Goal: Transaction & Acquisition: Download file/media

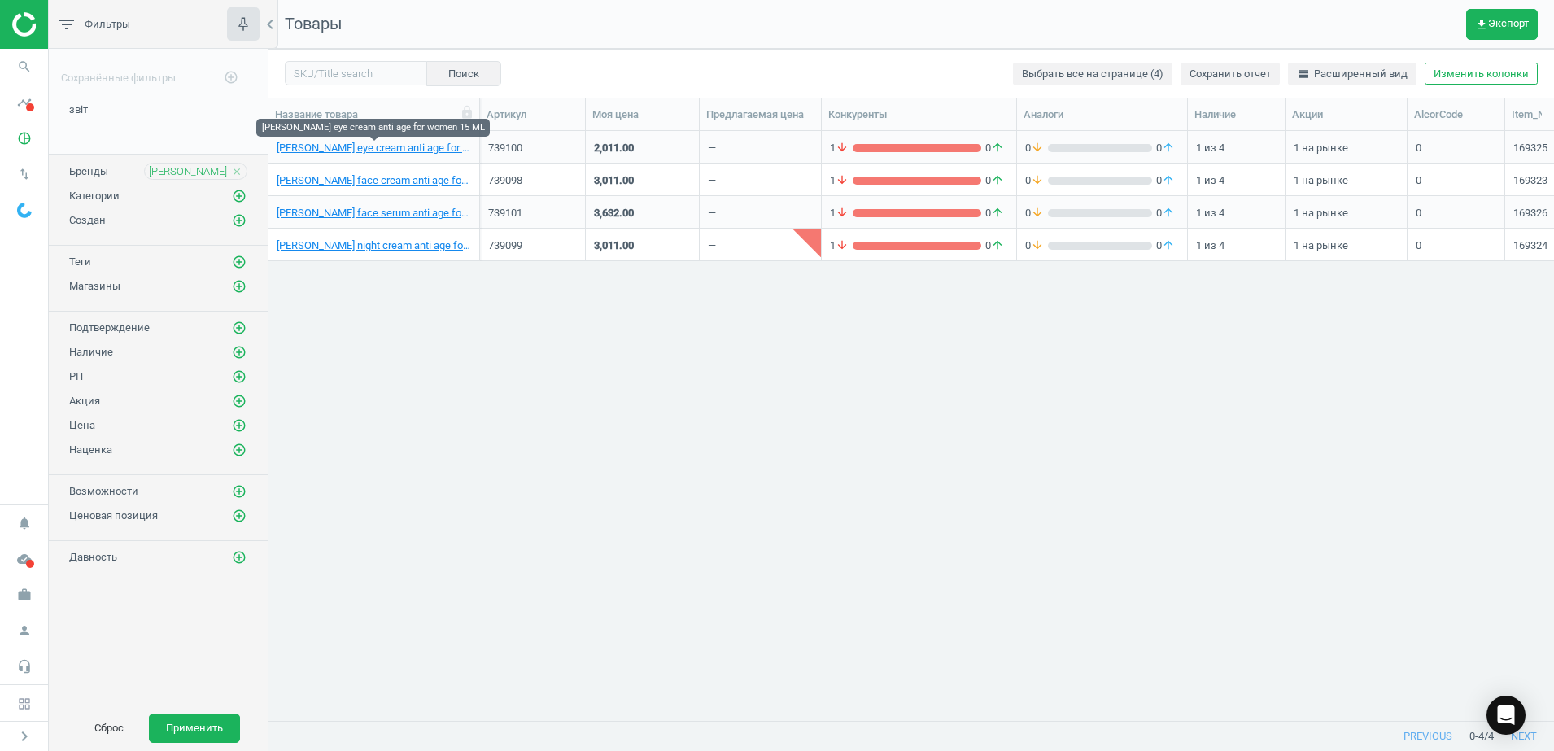
scroll to position [558, 1270]
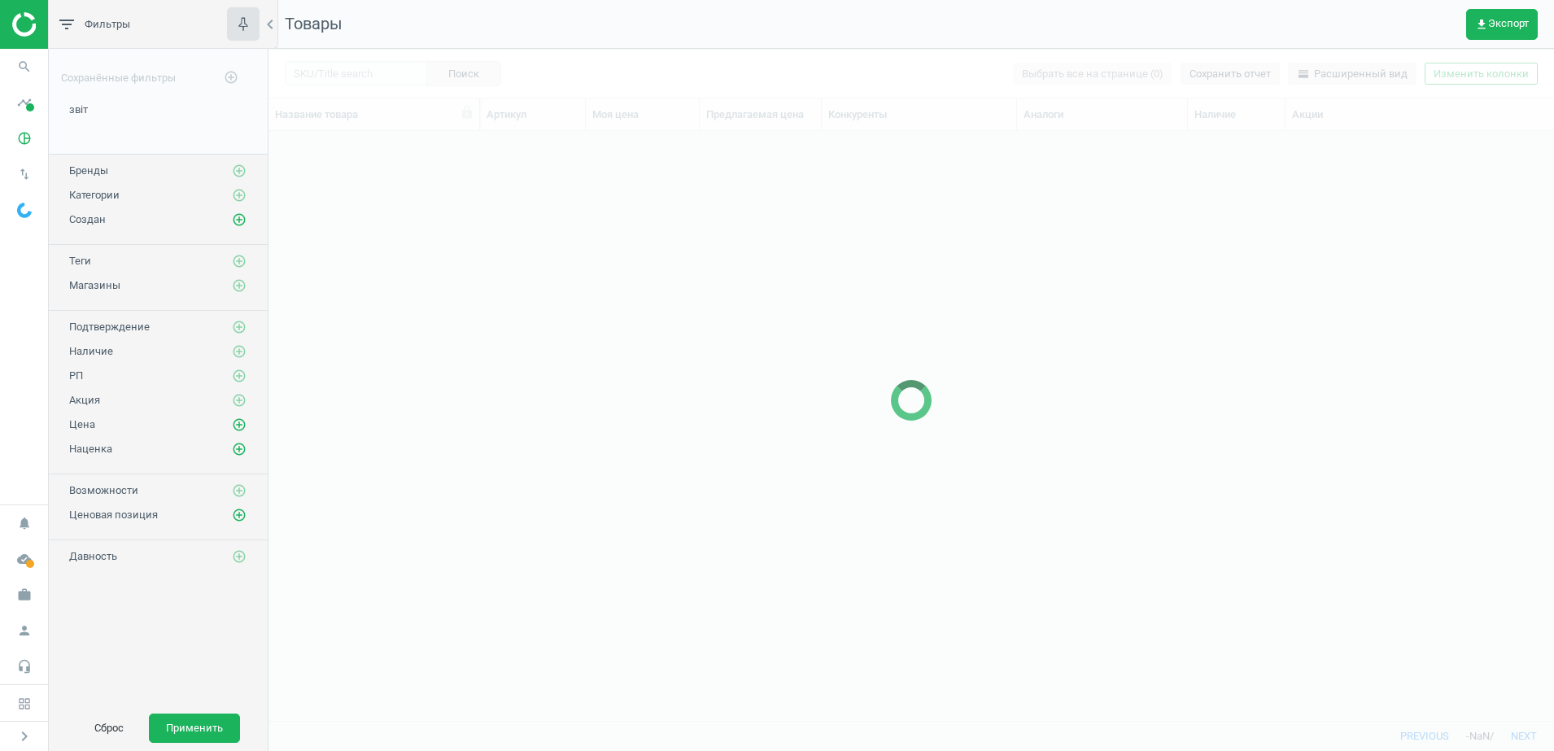
scroll to position [16, 16]
click at [30, 135] on icon "pie_chart_outlined" at bounding box center [24, 138] width 31 height 31
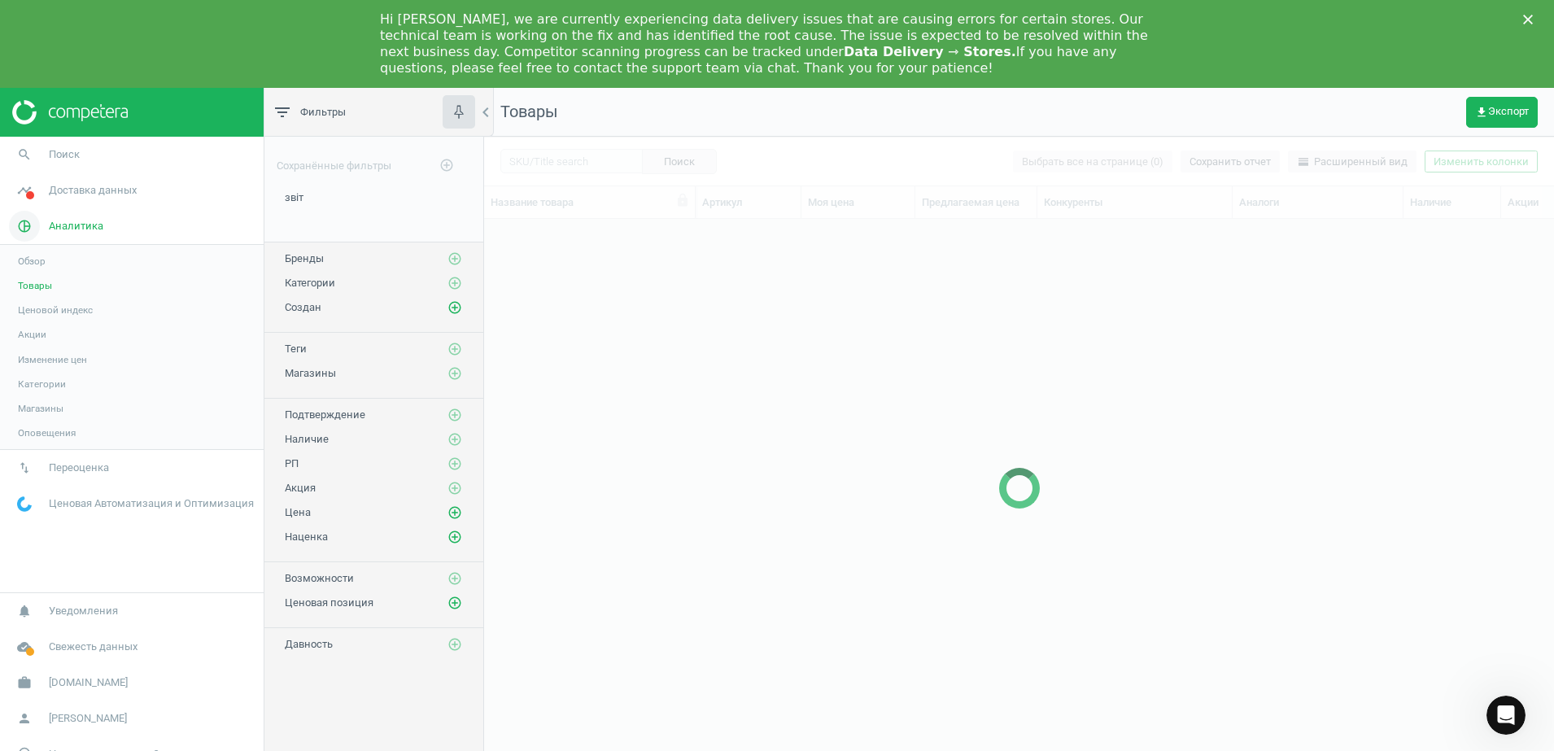
scroll to position [0, 0]
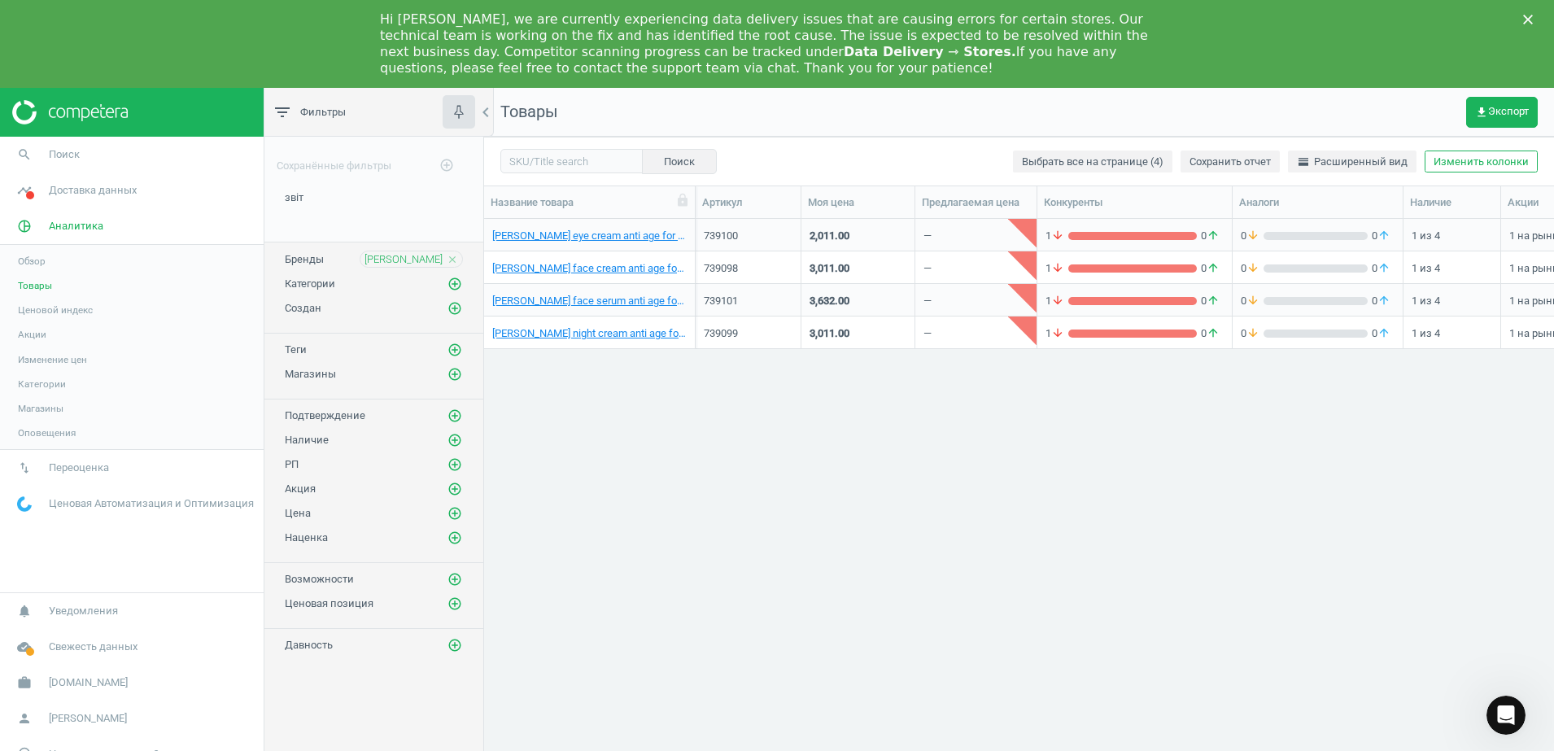
click at [40, 284] on span "Товары" at bounding box center [35, 285] width 34 height 13
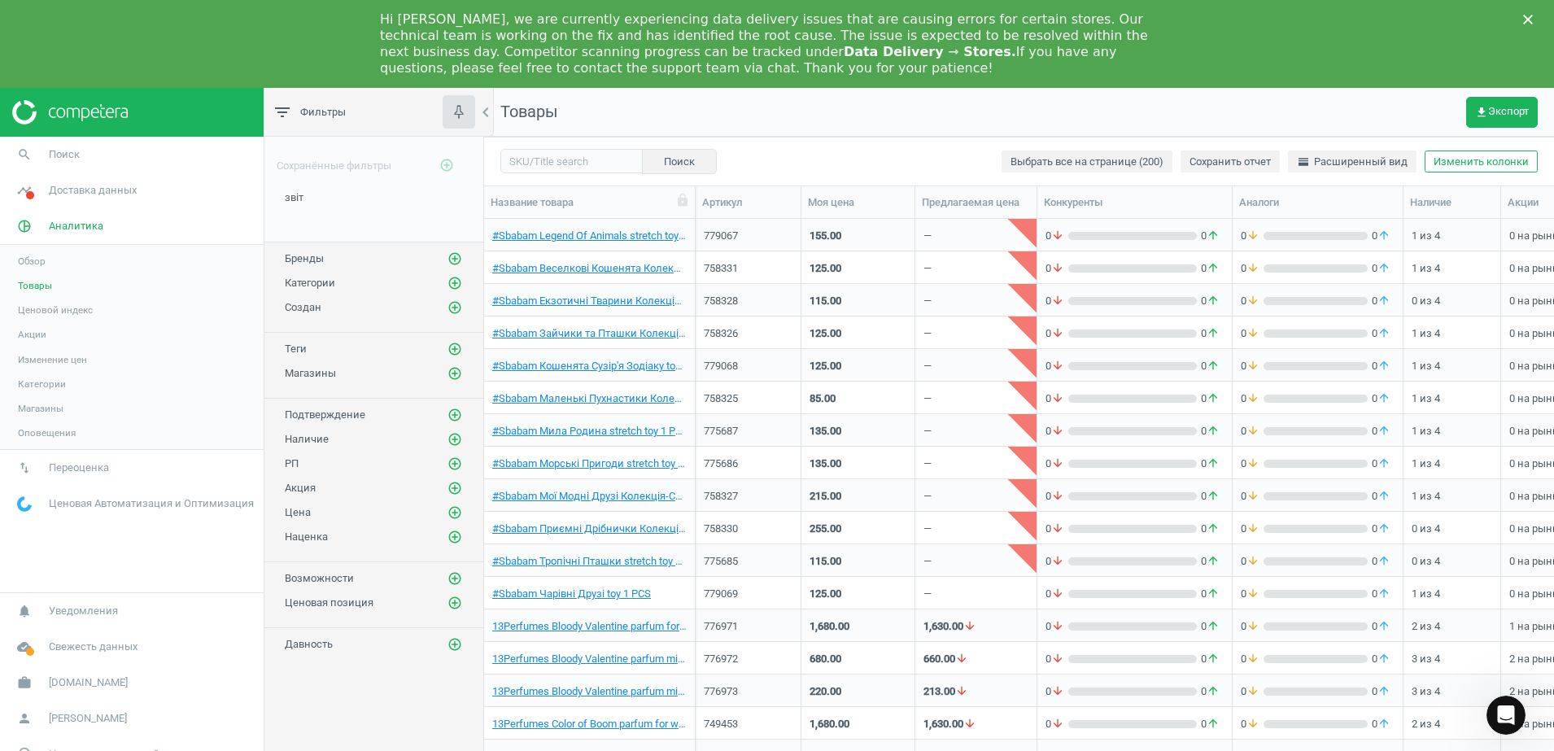
click at [333, 258] on div "Бренды add_circle_outline" at bounding box center [374, 259] width 178 height 16
click at [454, 260] on icon "add_circle_outline" at bounding box center [454, 258] width 15 height 15
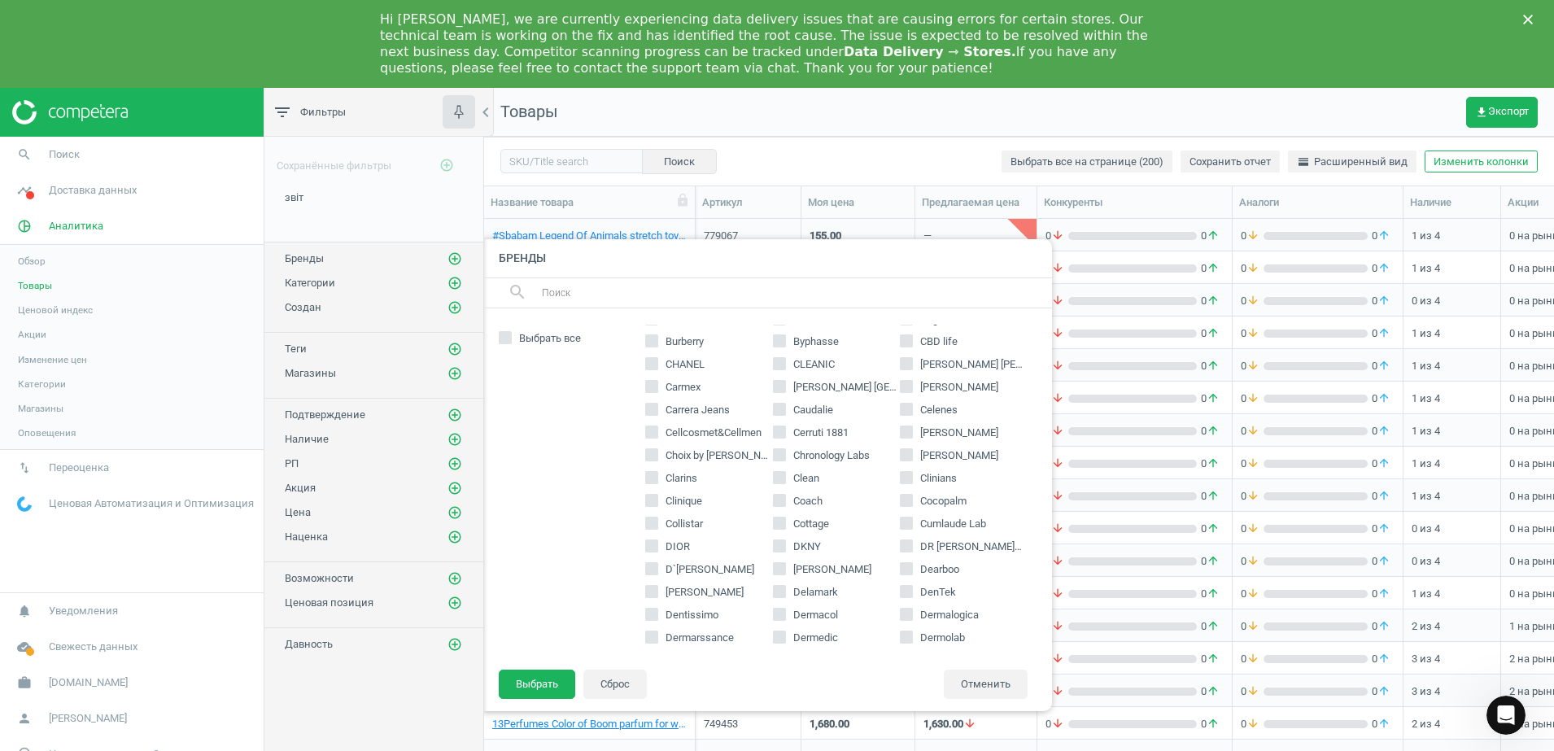
scroll to position [712, 0]
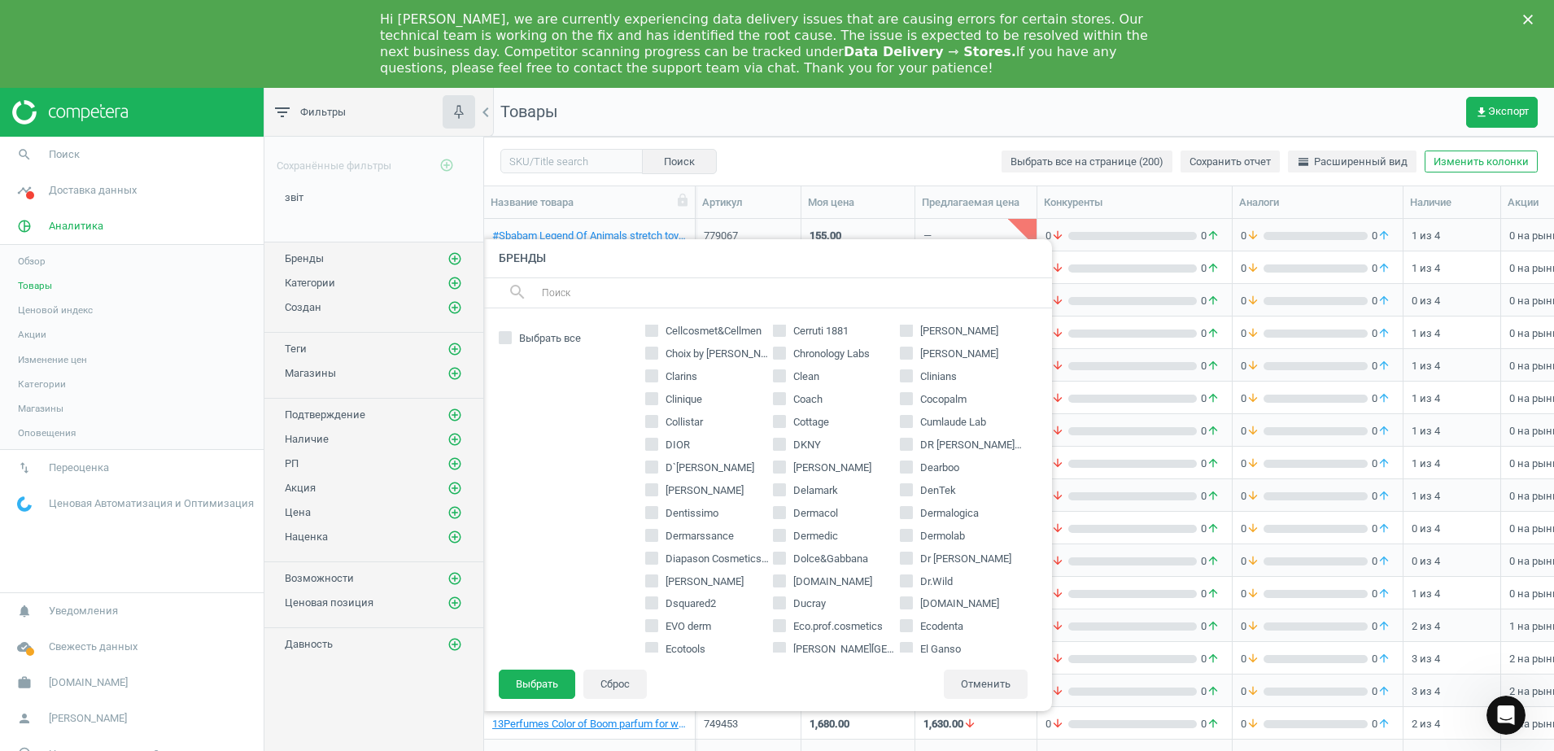
click at [781, 558] on label "Dolce&Gabbana" at bounding box center [837, 559] width 128 height 15
click at [781, 558] on input "Dolce&Gabbana" at bounding box center [779, 557] width 11 height 11
checkbox input "true"
click at [530, 692] on button "Выбрать" at bounding box center [537, 684] width 76 height 29
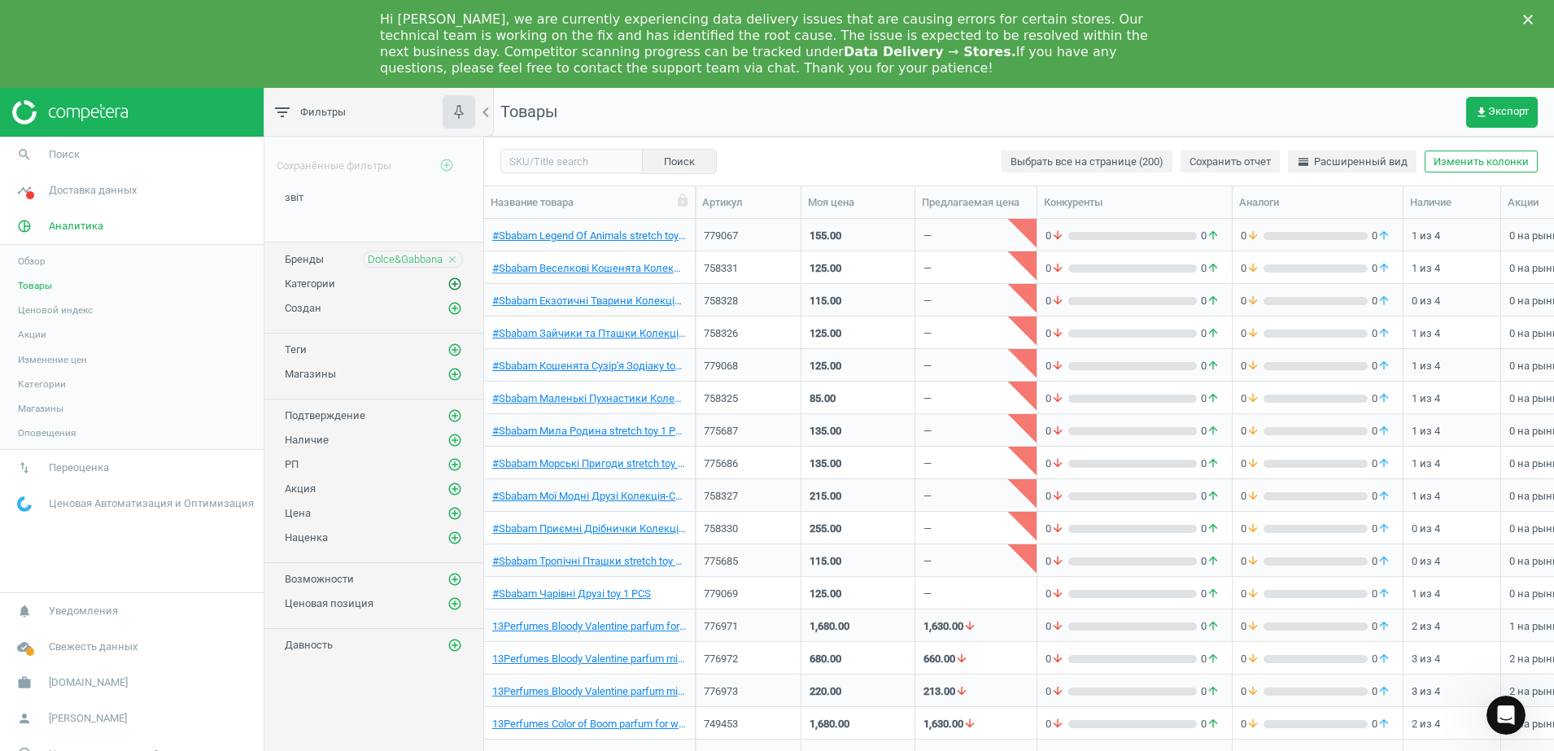
click at [456, 283] on icon "add_circle_outline" at bounding box center [454, 284] width 15 height 15
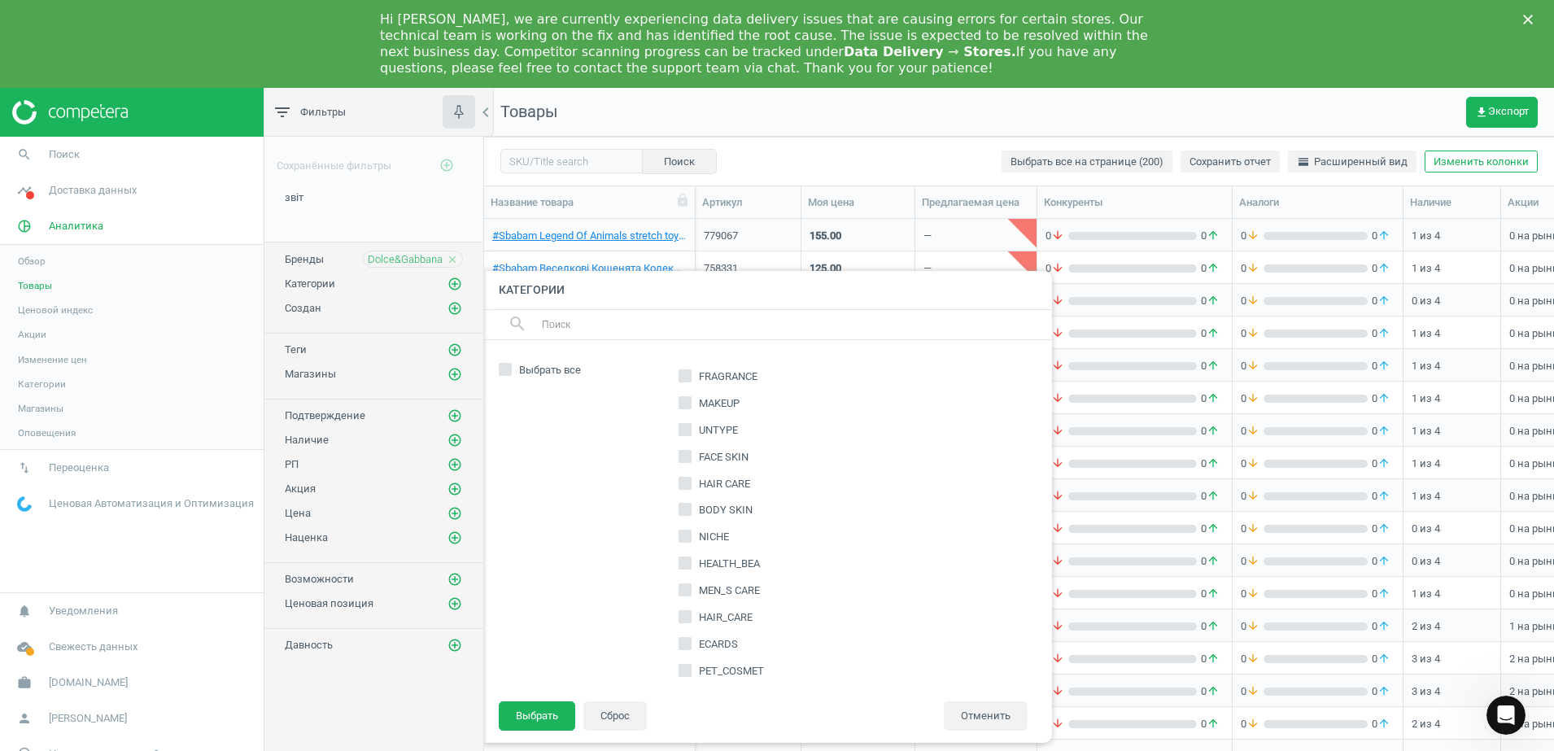
click at [505, 373] on input "Выбрать все" at bounding box center [505, 369] width 11 height 11
checkbox input "true"
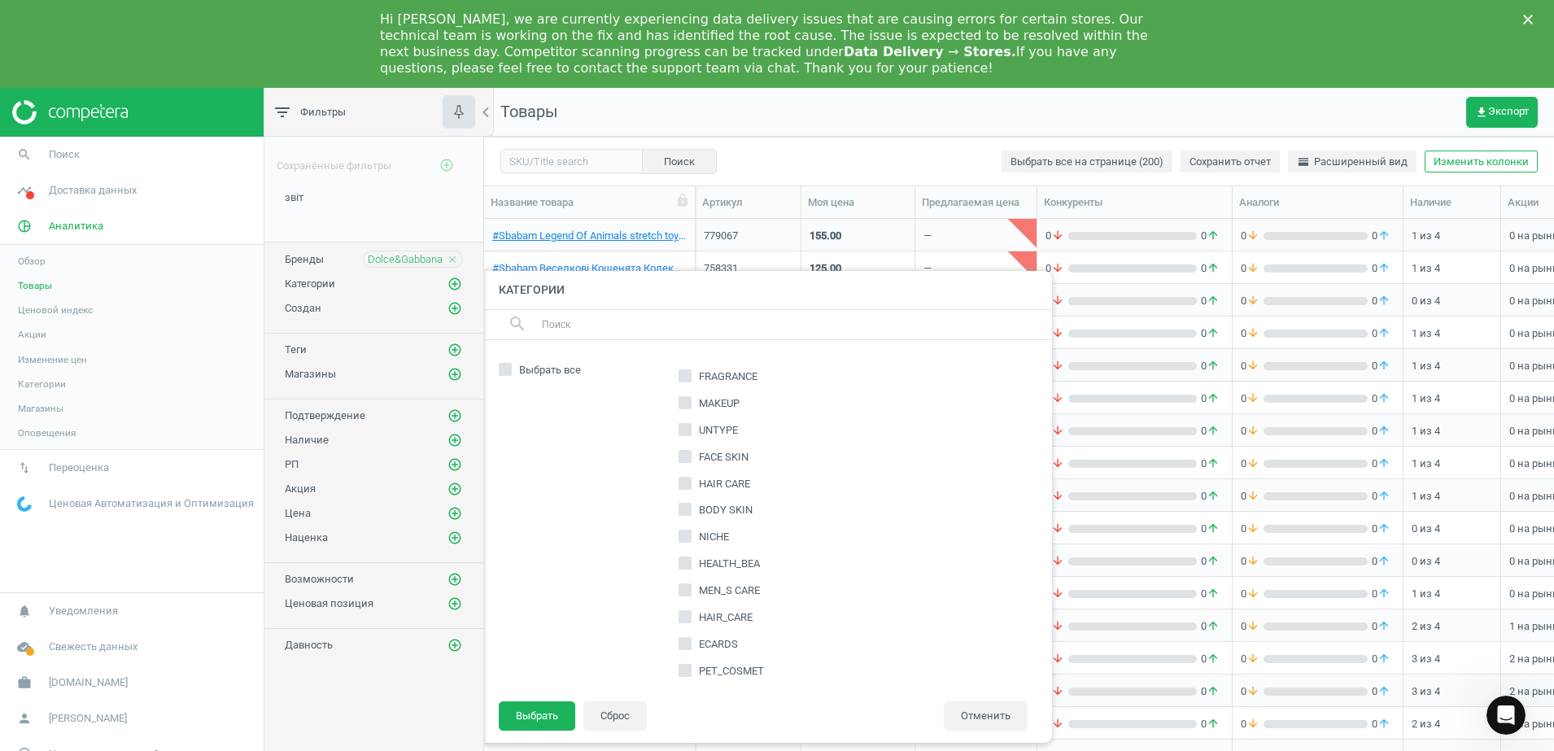
checkbox input "true"
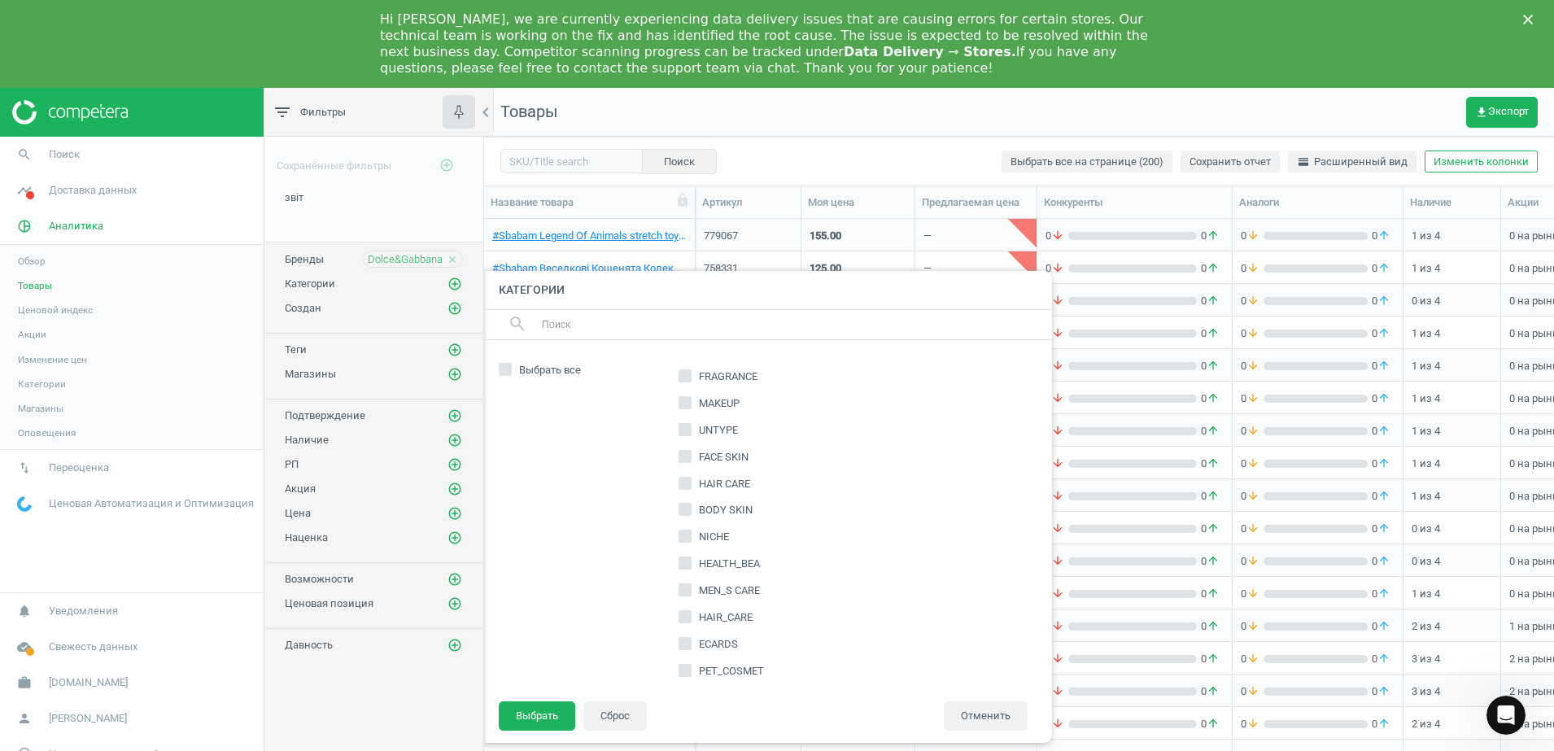
checkbox input "true"
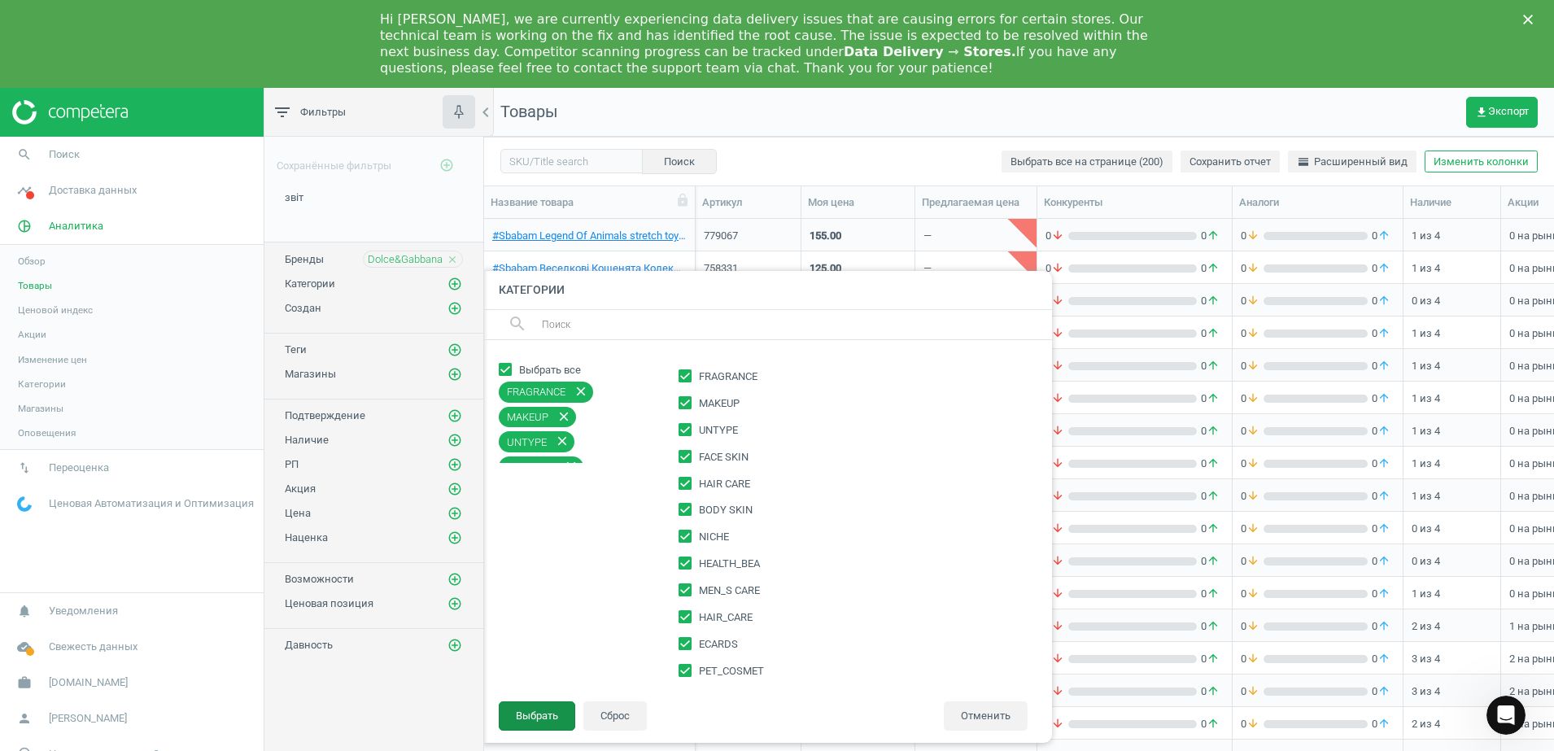
click at [550, 721] on button "Выбрать" at bounding box center [537, 715] width 76 height 29
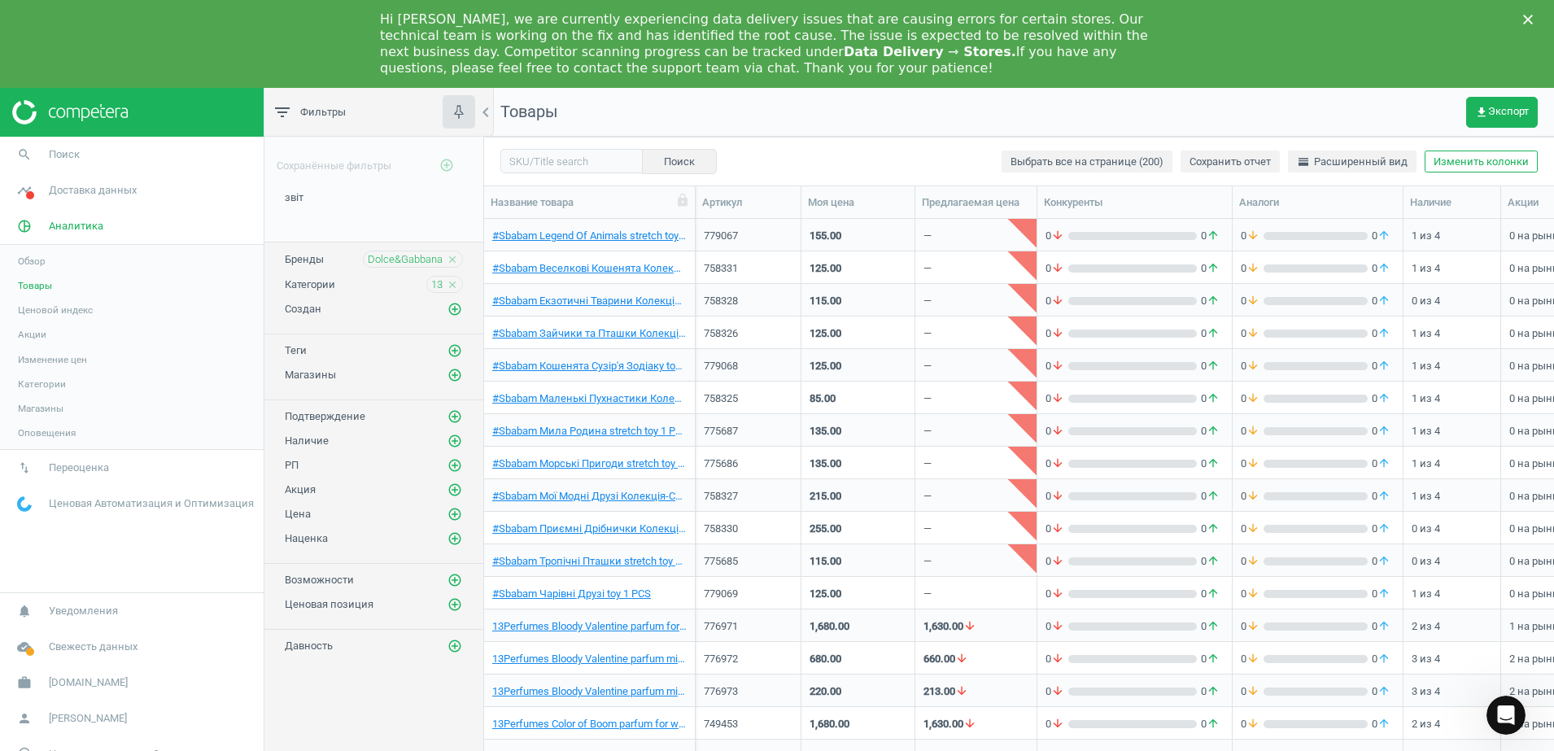
drag, startPoint x: 384, startPoint y: 19, endPoint x: 618, endPoint y: 71, distance: 240.0
click at [618, 71] on div "Hi [PERSON_NAME], we are currently experiencing data delivery issues that are c…" at bounding box center [764, 43] width 768 height 65
copy div "Hi [PERSON_NAME], we are currently experiencing data delivery issues that are c…"
click at [452, 284] on icon "close" at bounding box center [452, 284] width 11 height 11
click at [455, 257] on icon "close" at bounding box center [452, 259] width 11 height 11
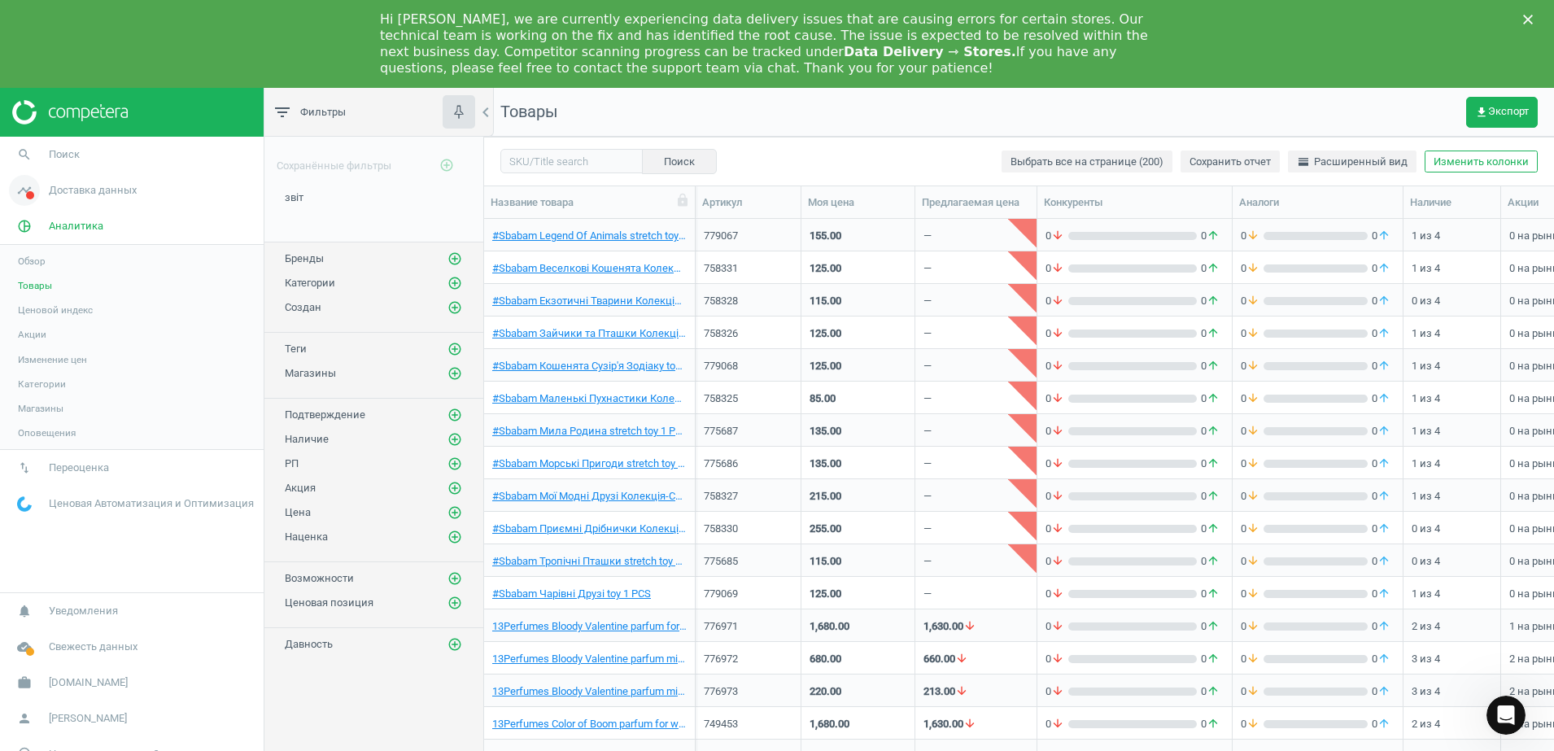
click at [91, 188] on span "Доставка данных" at bounding box center [93, 190] width 88 height 15
click at [54, 326] on span "Магазины" at bounding box center [41, 323] width 46 height 13
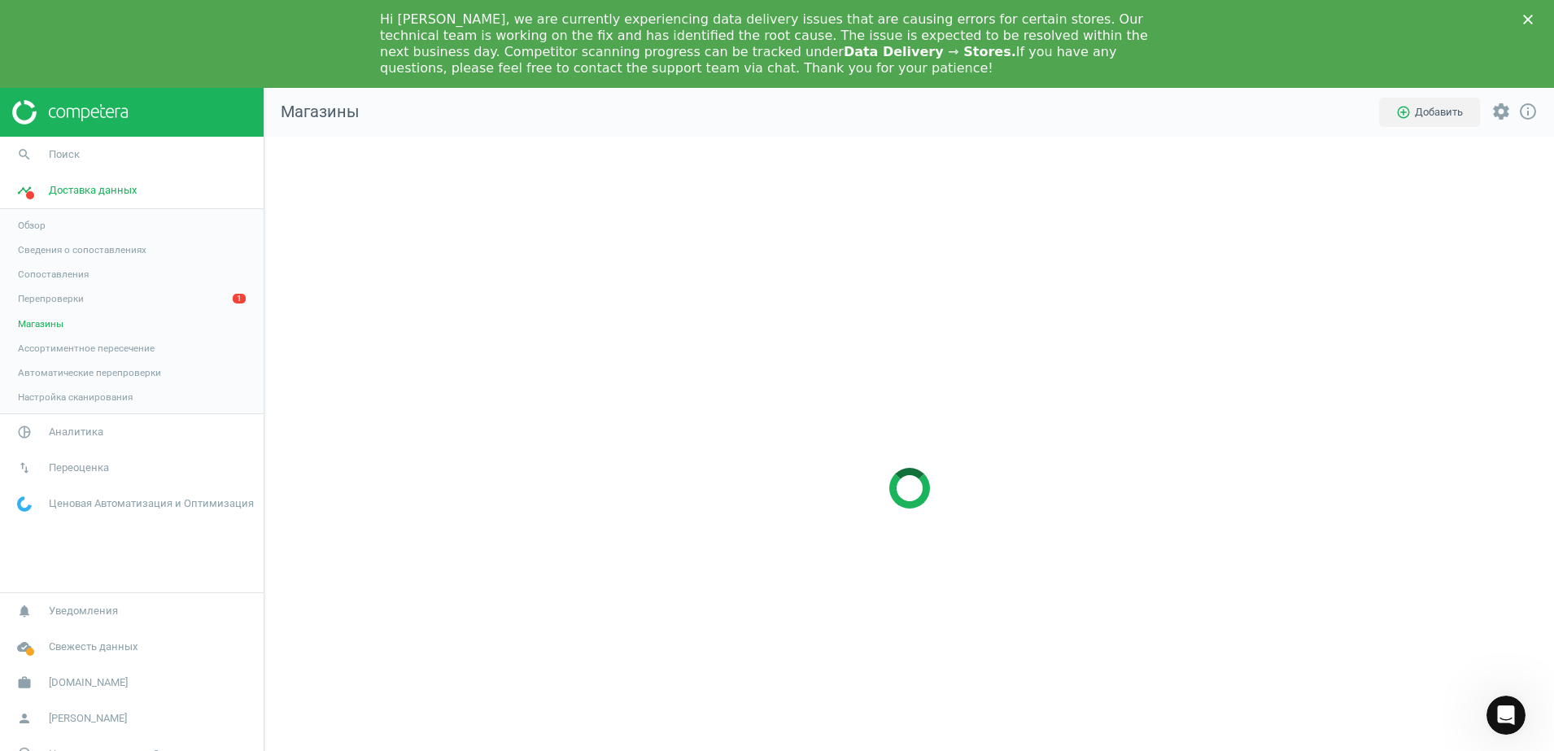
scroll to position [734, 1321]
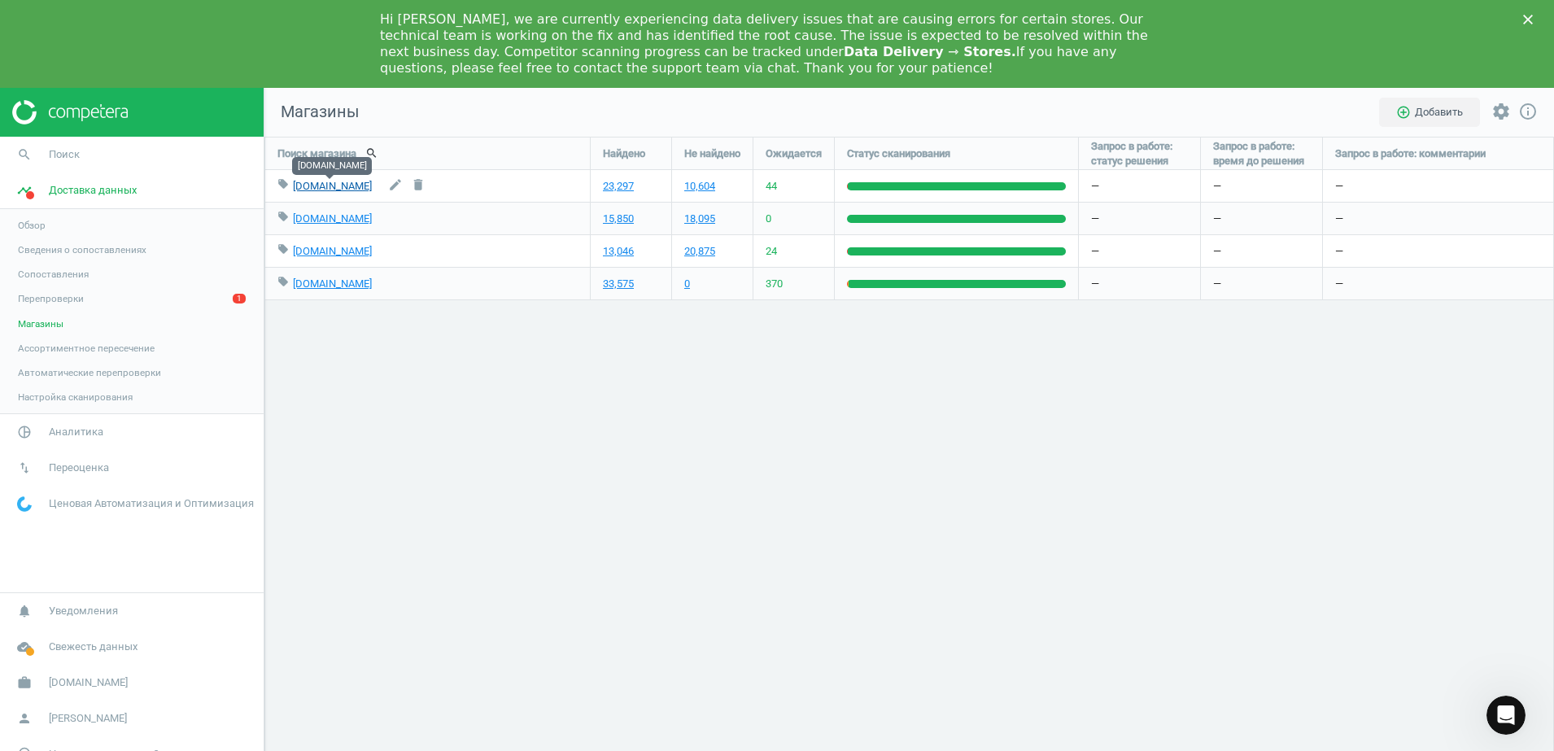
click at [323, 190] on link "[DOMAIN_NAME]" at bounding box center [332, 186] width 79 height 12
click at [66, 430] on span "Аналитика" at bounding box center [76, 432] width 55 height 15
click at [30, 282] on span "Товары" at bounding box center [35, 285] width 34 height 13
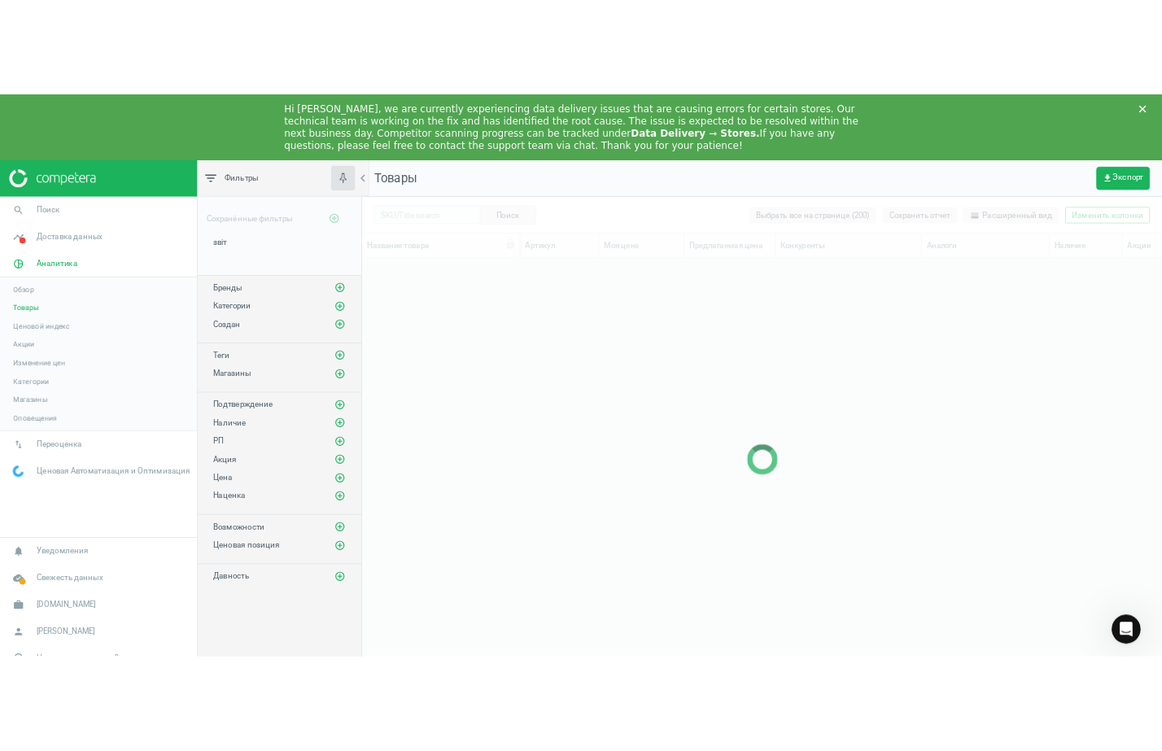
scroll to position [558, 1054]
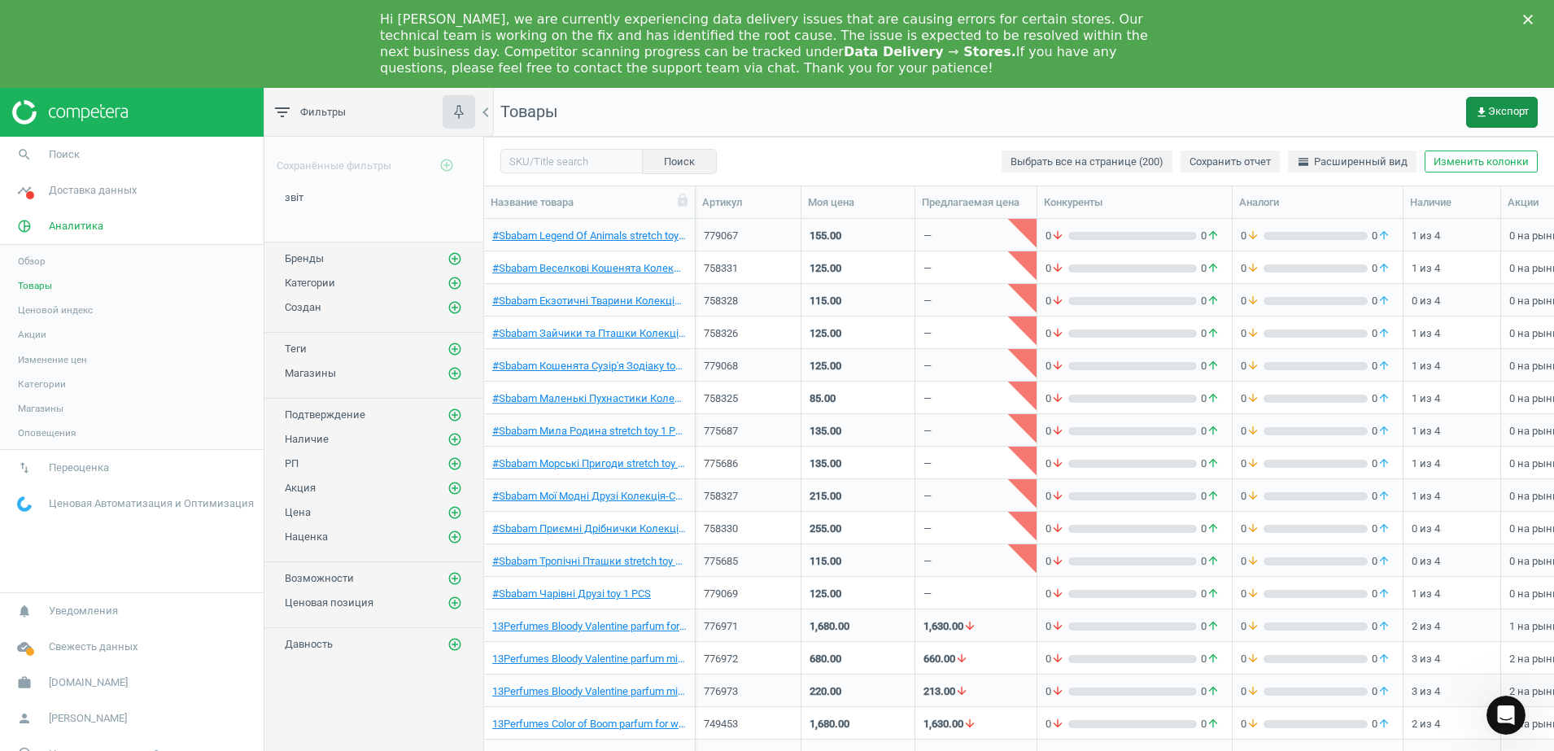
click at [1507, 111] on span "get_app Экспорт" at bounding box center [1502, 112] width 54 height 13
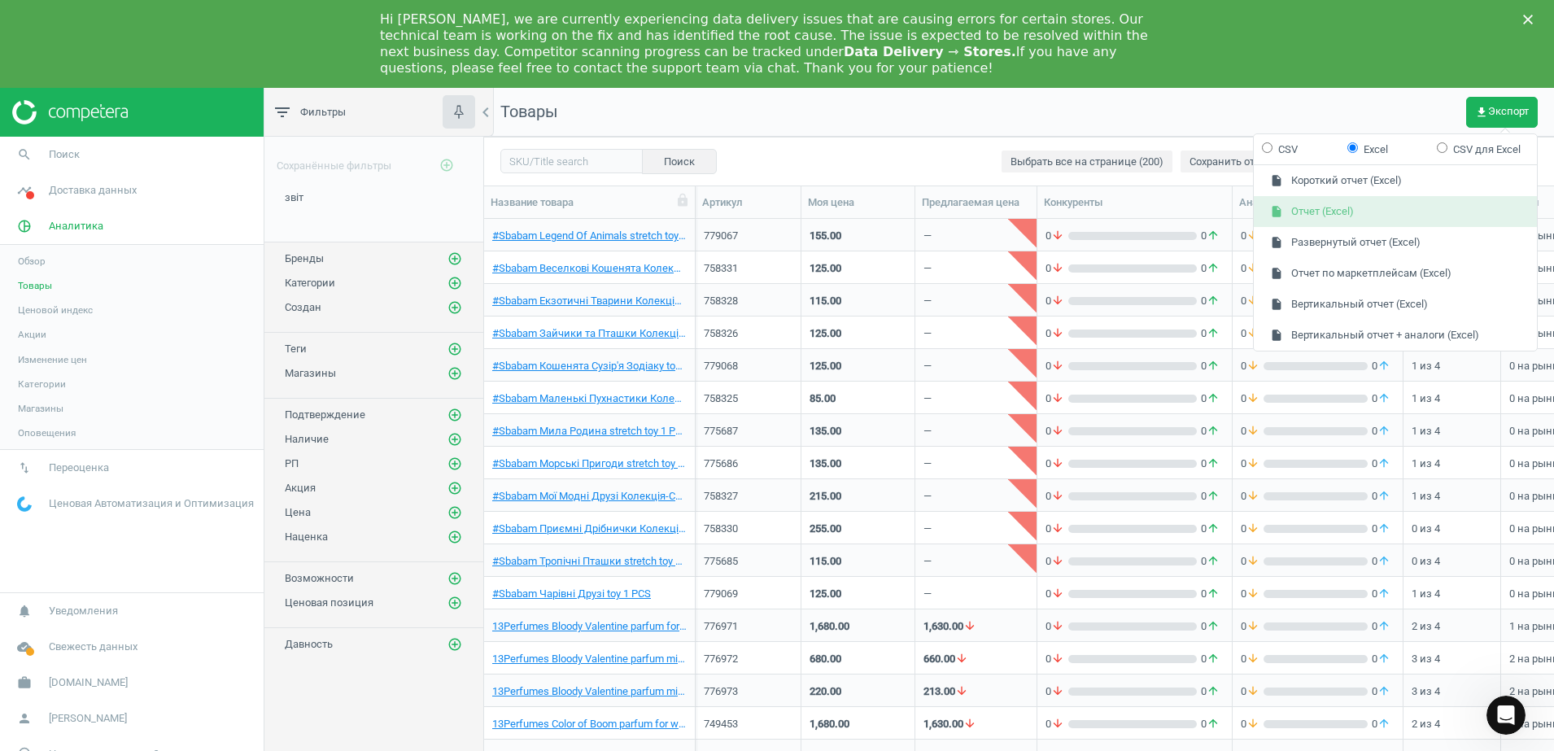
click at [1333, 214] on button "insert_drive_file Отчет (Excel)" at bounding box center [1395, 211] width 283 height 31
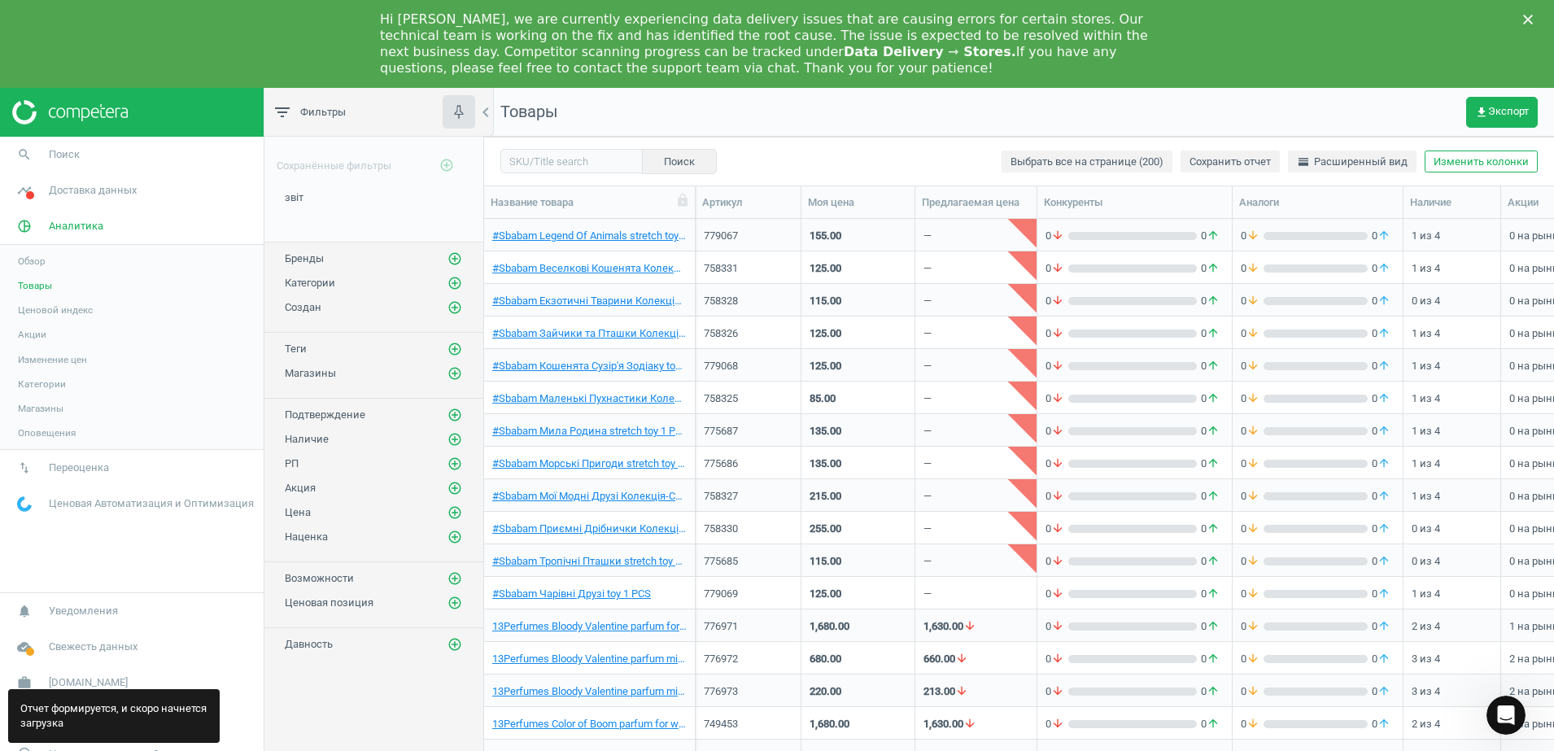
click at [600, 68] on div "Hi [PERSON_NAME], we are currently experiencing data delivery issues that are c…" at bounding box center [764, 43] width 768 height 65
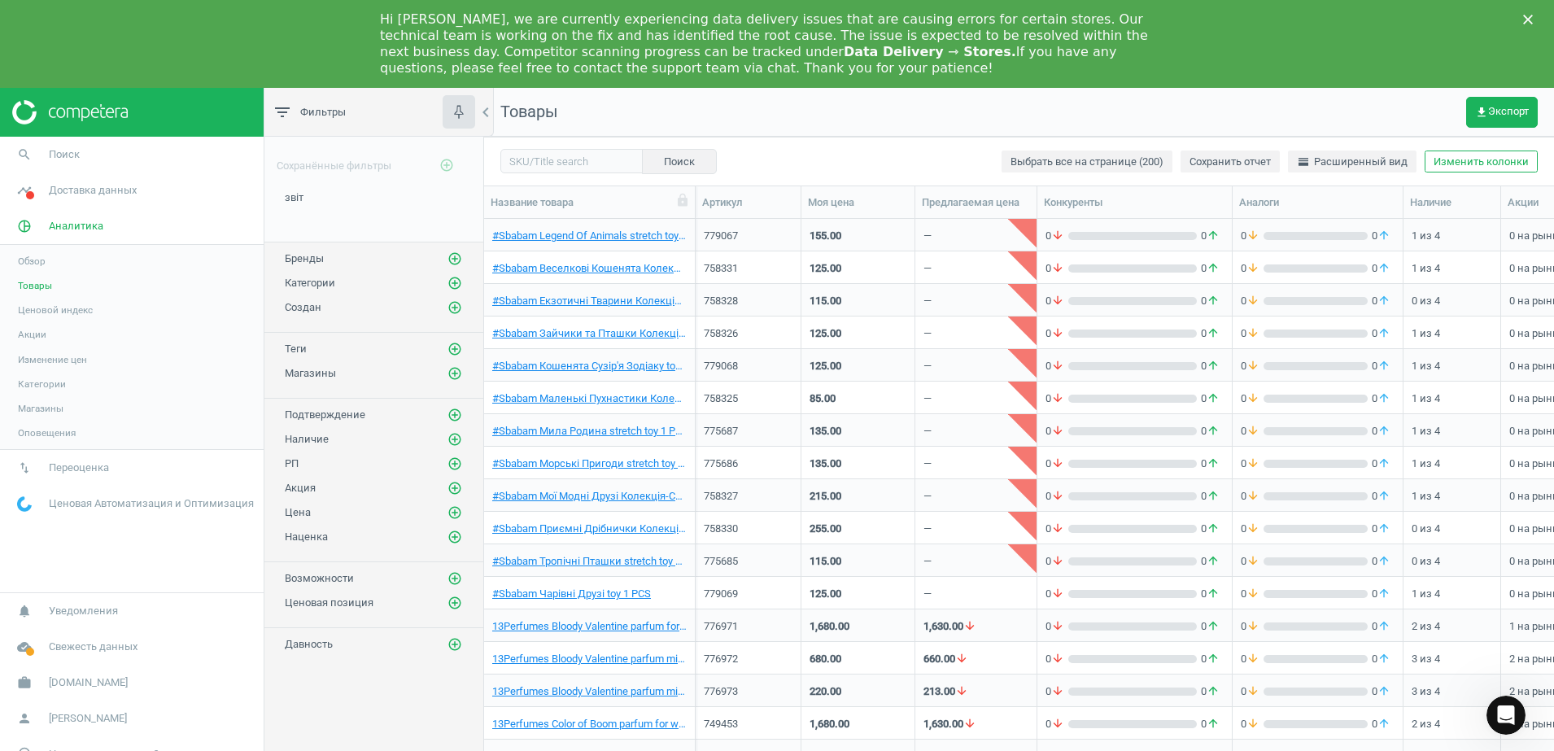
click at [589, 69] on div "Hi [PERSON_NAME], we are currently experiencing data delivery issues that are c…" at bounding box center [764, 43] width 768 height 65
click at [174, 45] on div "Hi [PERSON_NAME], we are currently experiencing data delivery issues that are c…" at bounding box center [777, 44] width 1554 height 75
click at [1494, 107] on span "get_app Экспорт" at bounding box center [1502, 112] width 54 height 13
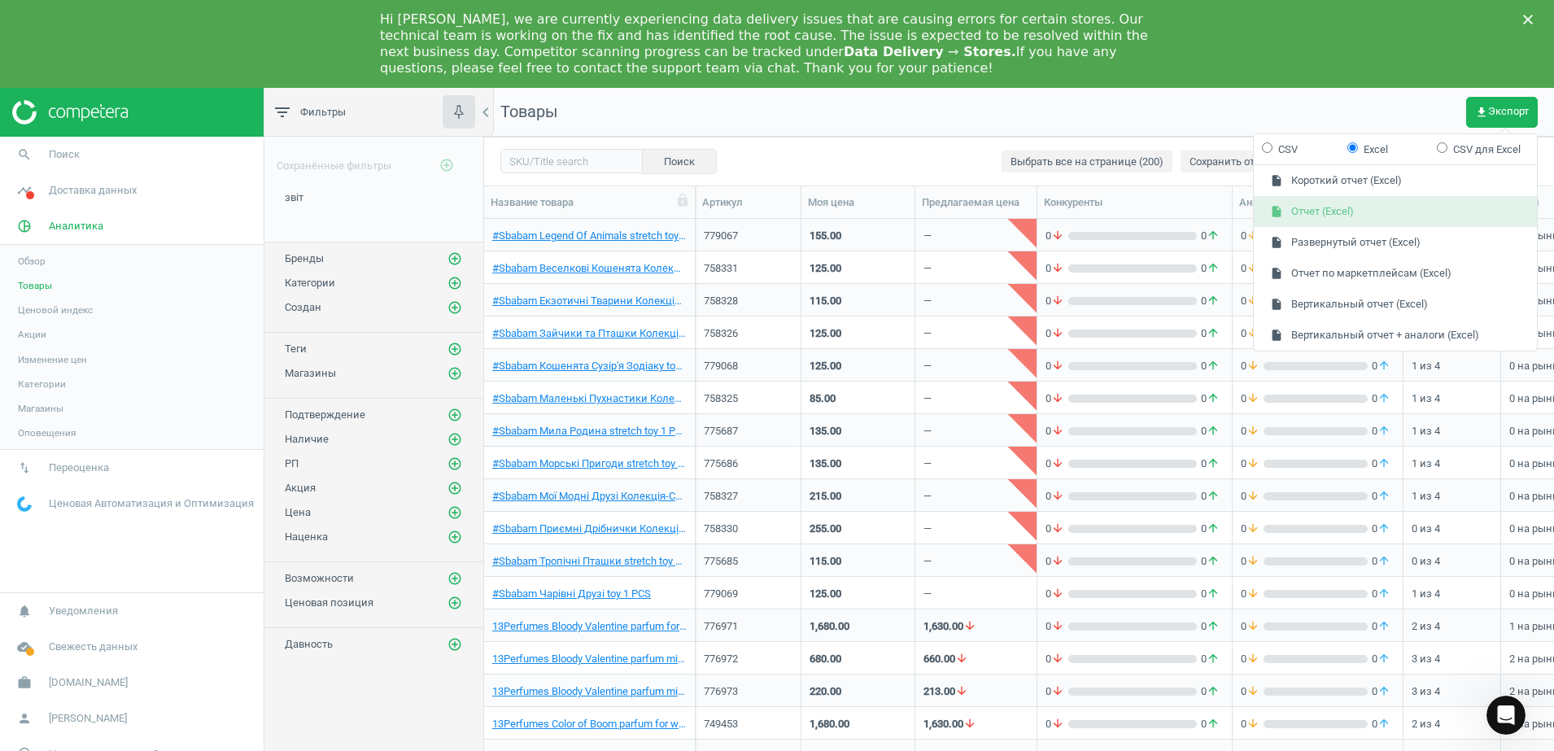
click at [1295, 211] on button "insert_drive_file Отчет (Excel)" at bounding box center [1395, 211] width 283 height 31
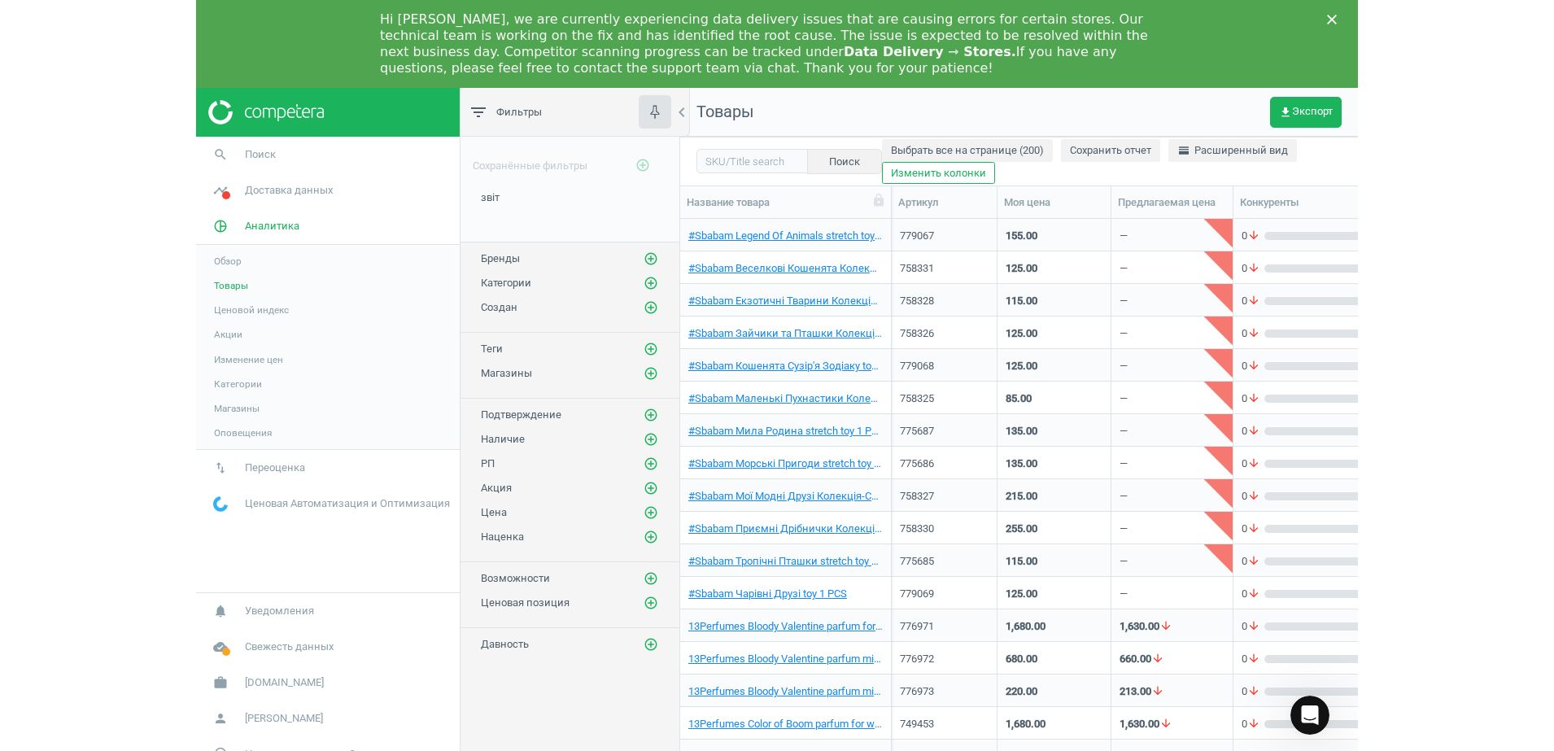
scroll to position [16, 16]
